Goal: Transaction & Acquisition: Purchase product/service

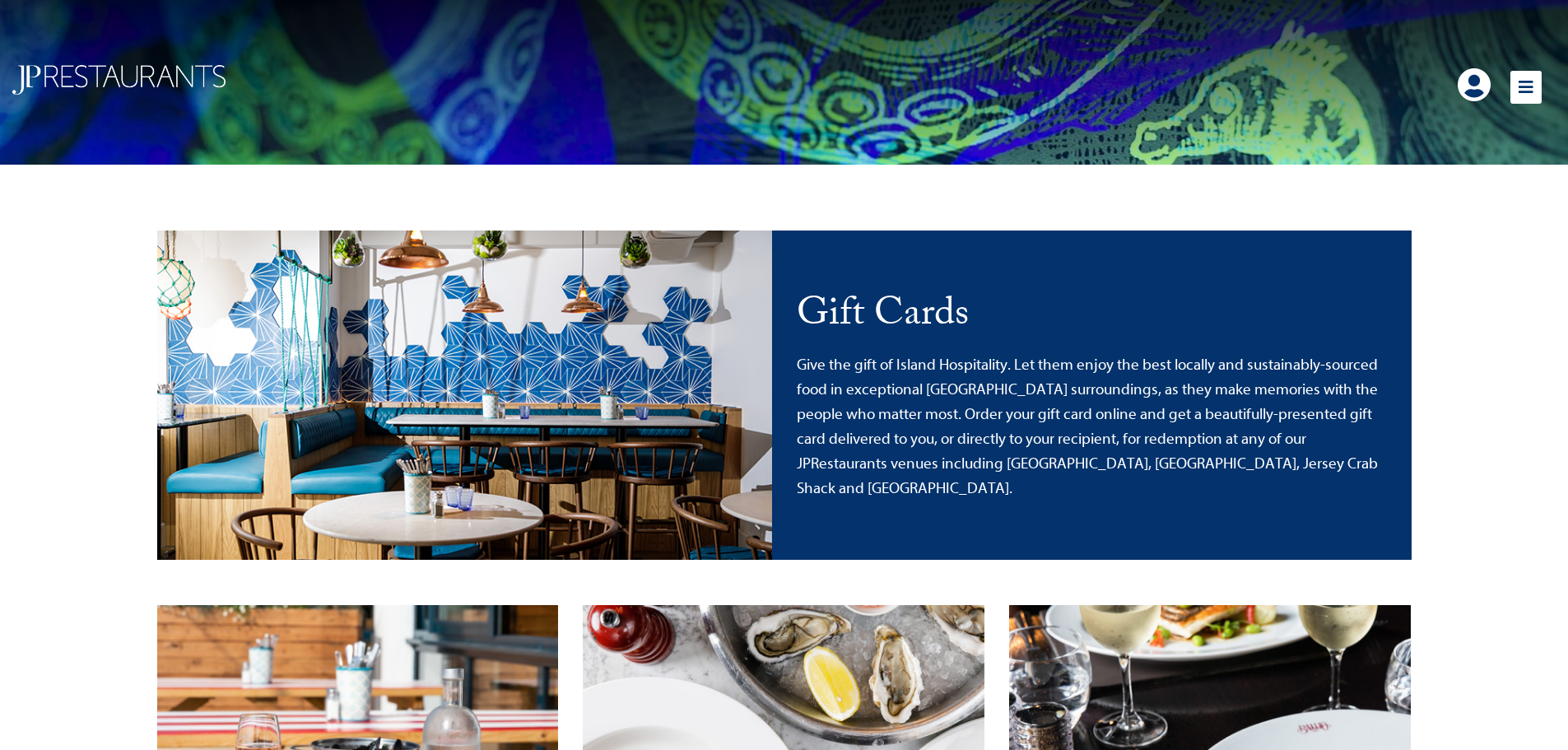
scroll to position [350, 0]
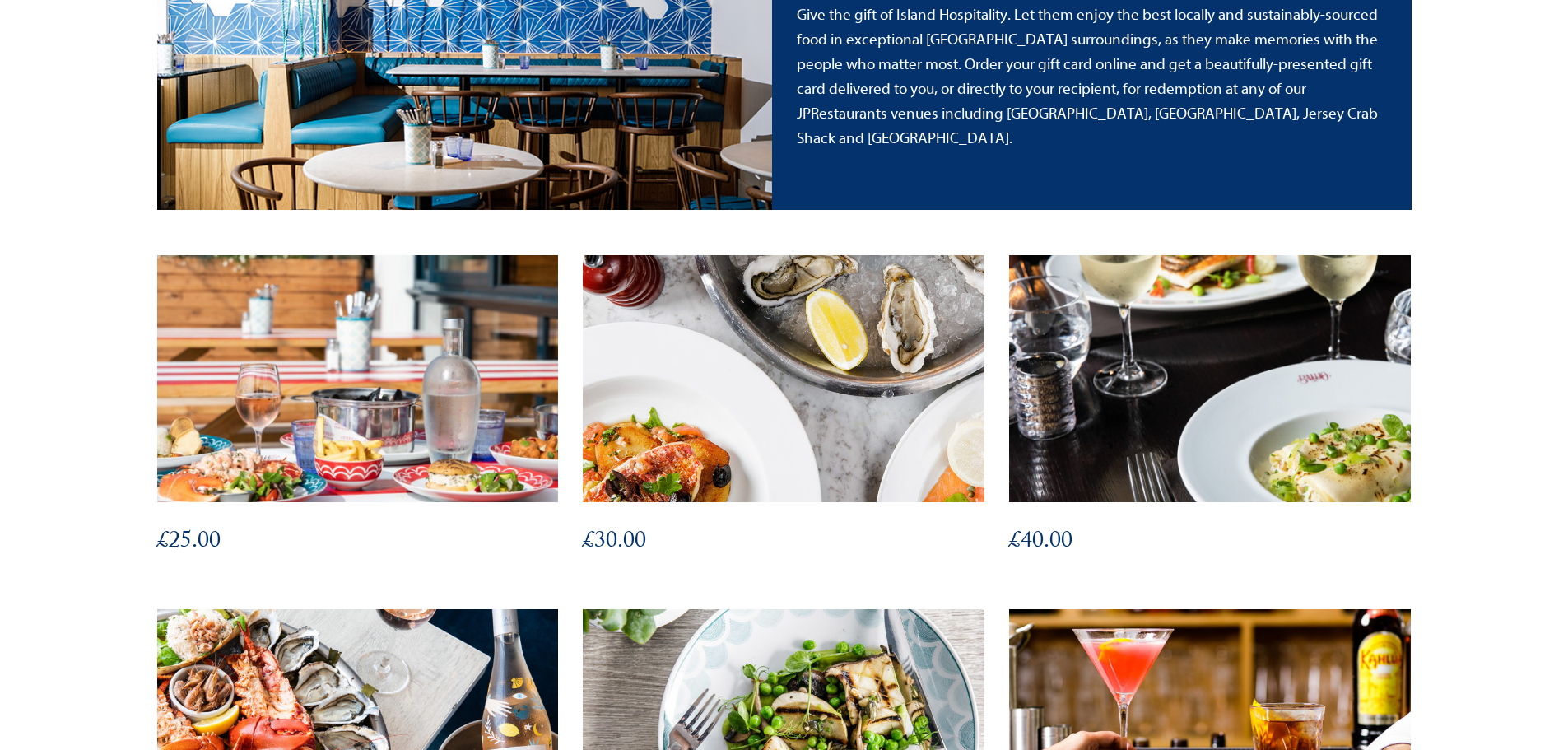
drag, startPoint x: 833, startPoint y: 254, endPoint x: 831, endPoint y: 287, distance: 33.1
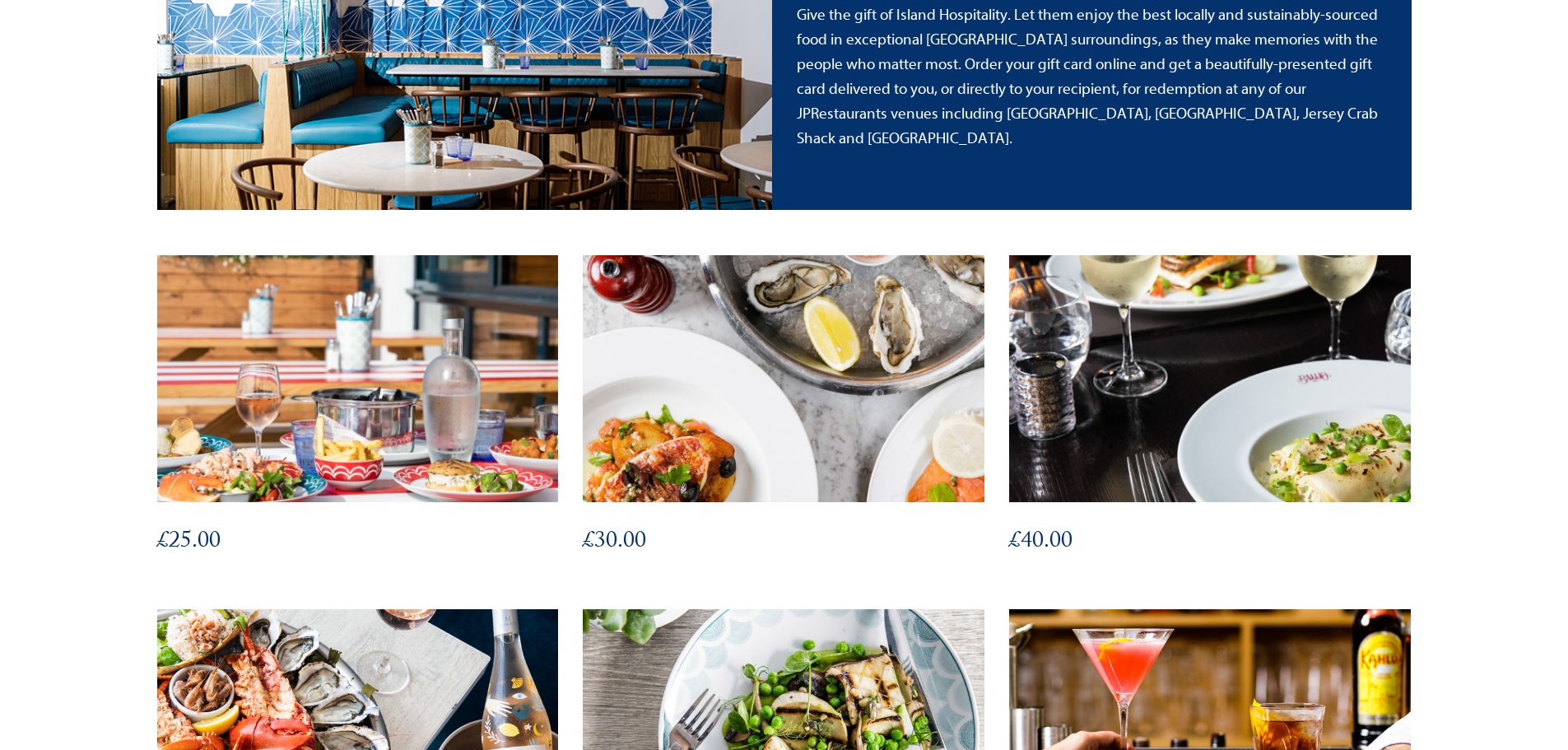
drag, startPoint x: 831, startPoint y: 287, endPoint x: 56, endPoint y: 355, distance: 778.0
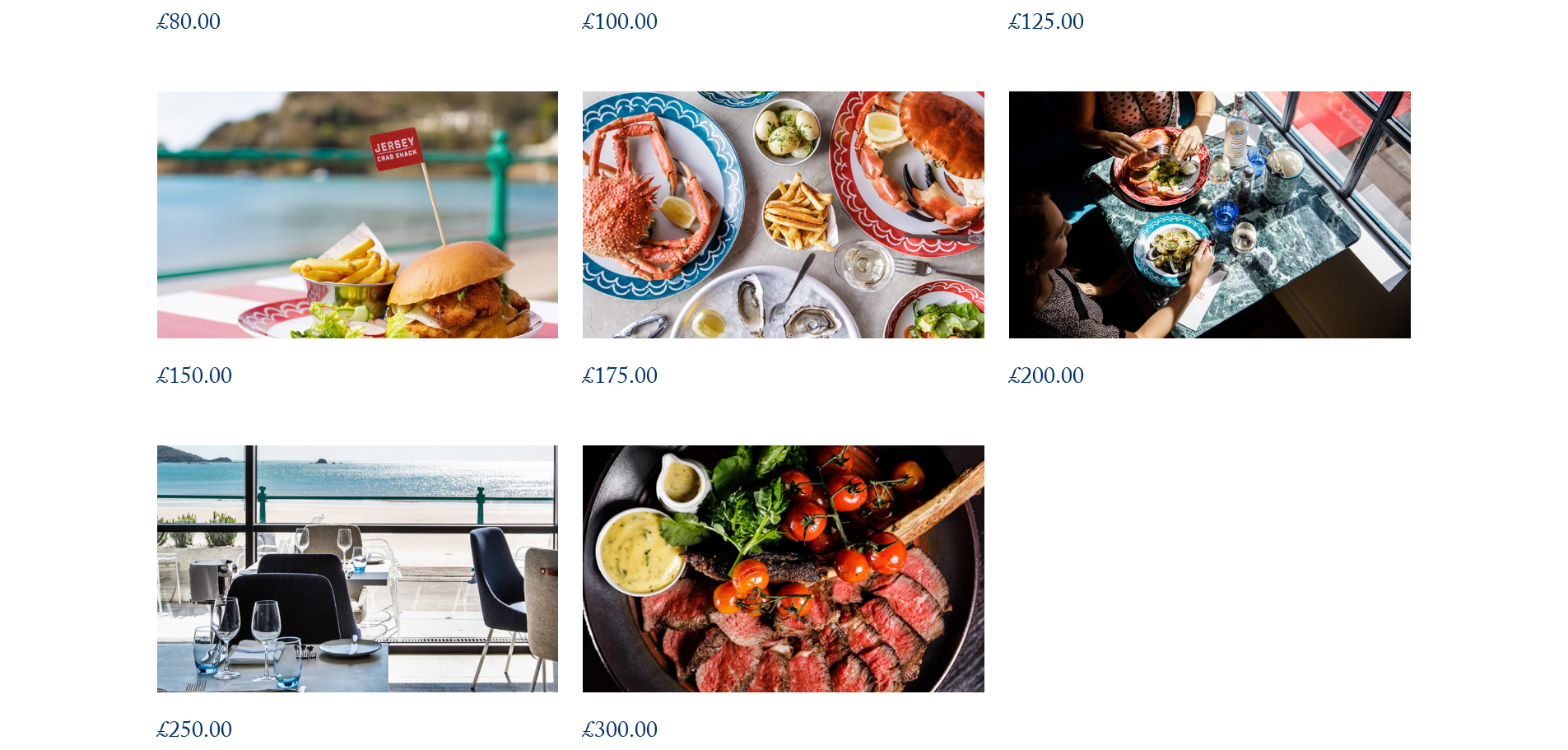
scroll to position [1729, 0]
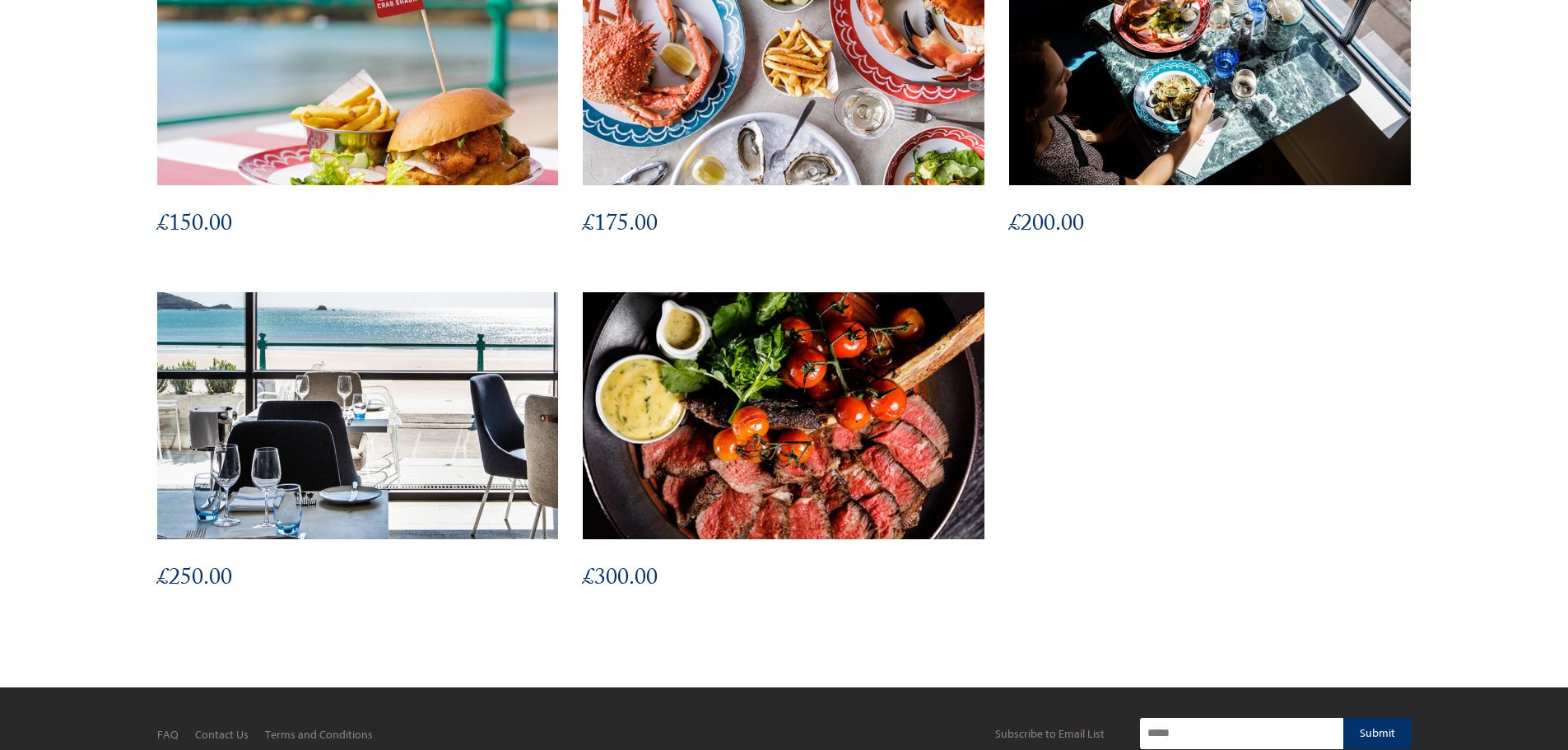
click at [715, 400] on img at bounding box center [784, 416] width 442 height 272
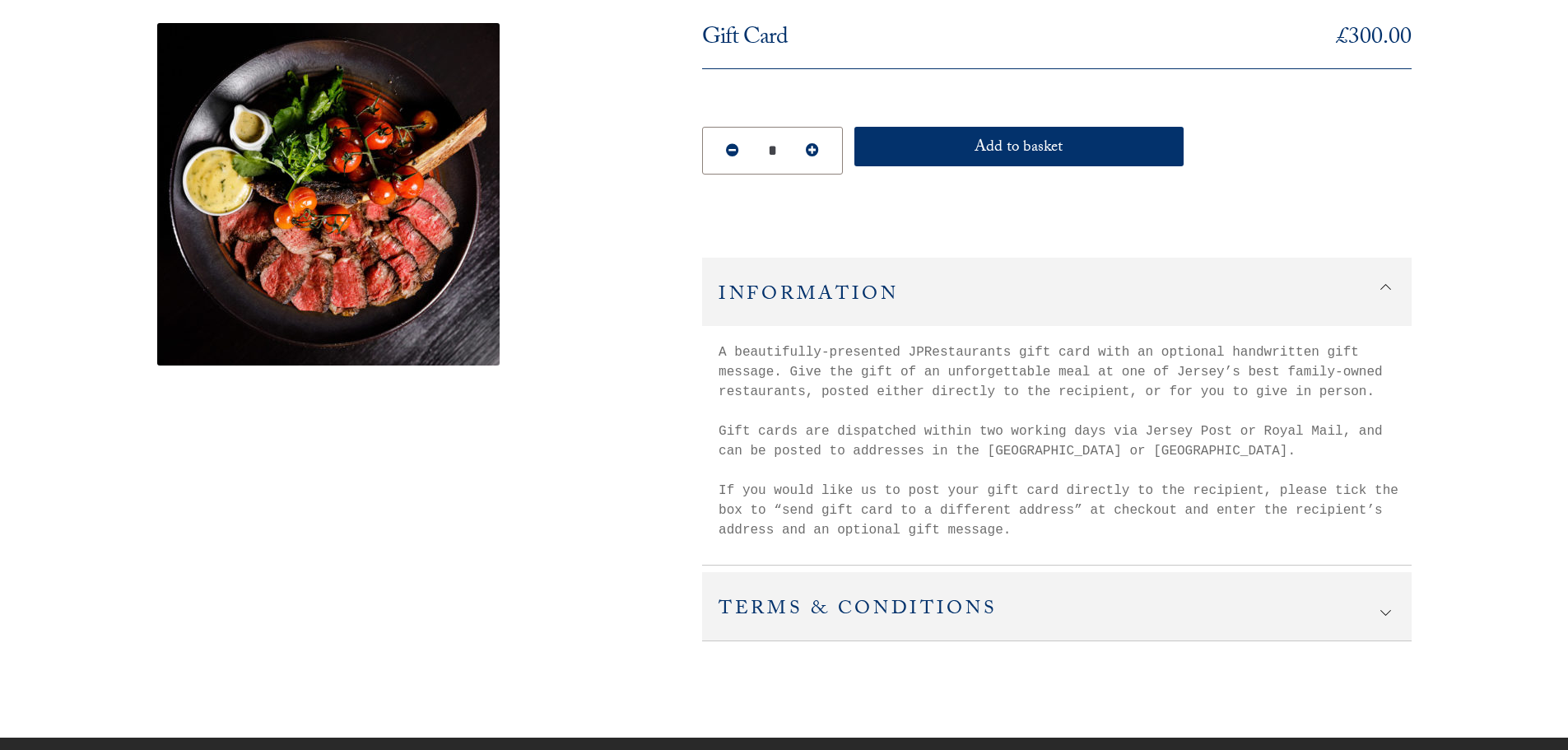
scroll to position [329, 0]
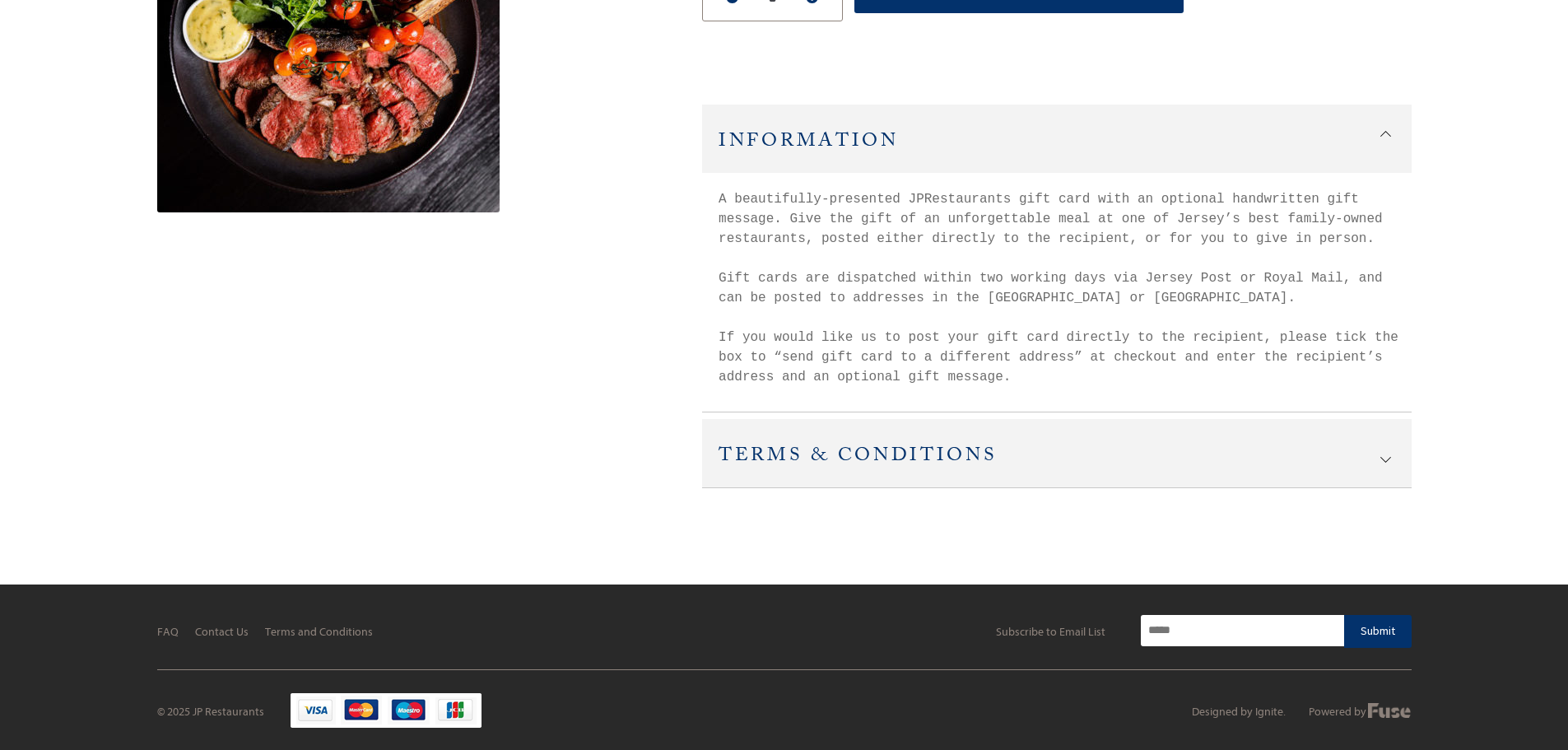
click at [942, 463] on h2 "Terms & Conditions" at bounding box center [1057, 453] width 709 height 68
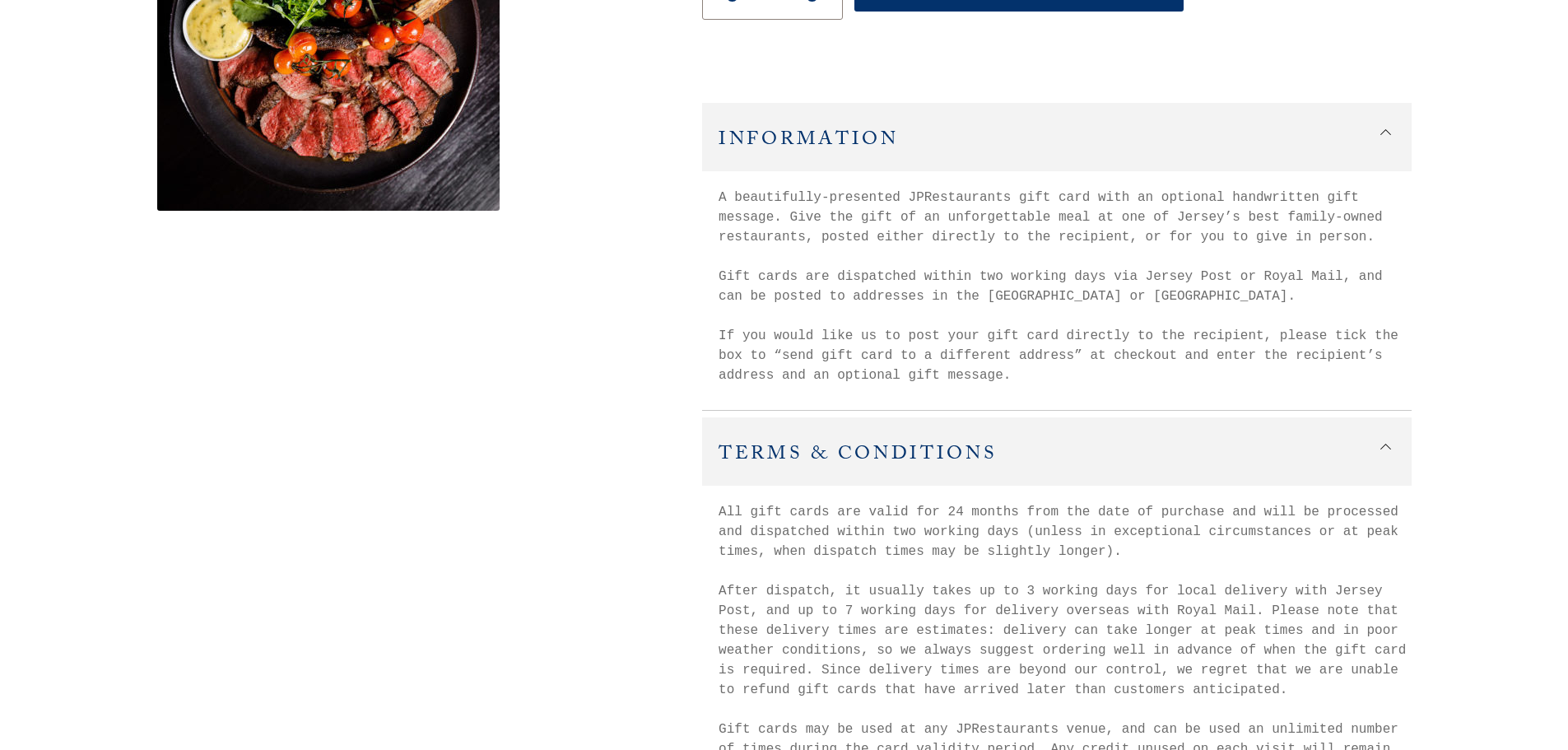
scroll to position [659, 0]
